Goal: Find specific page/section: Find specific page/section

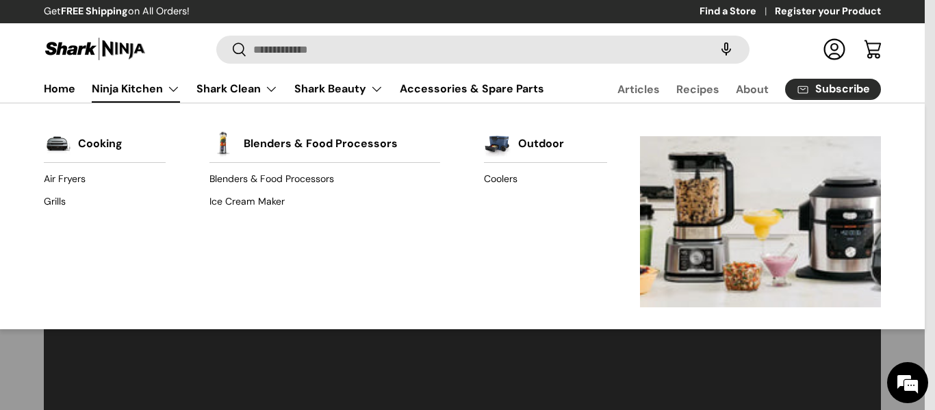
click at [166, 88] on link "Ninja Kitchen" at bounding box center [136, 88] width 88 height 27
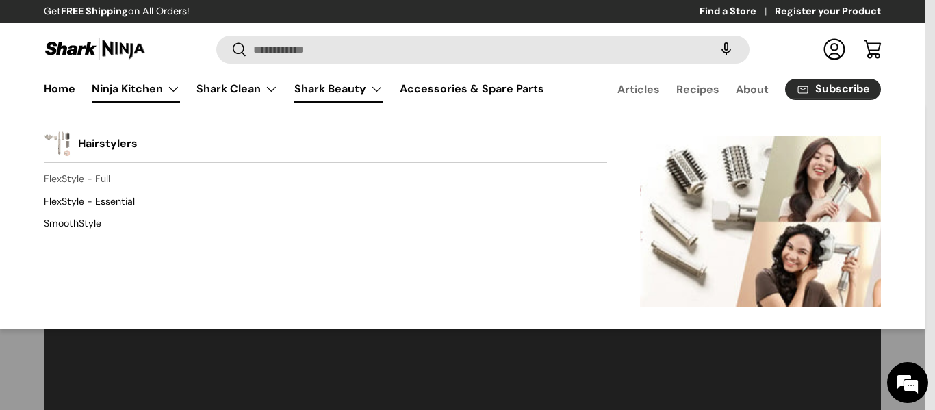
click at [74, 179] on link "FlexStyle - Full" at bounding box center [325, 179] width 563 height 22
